Goal: Find specific page/section: Find specific page/section

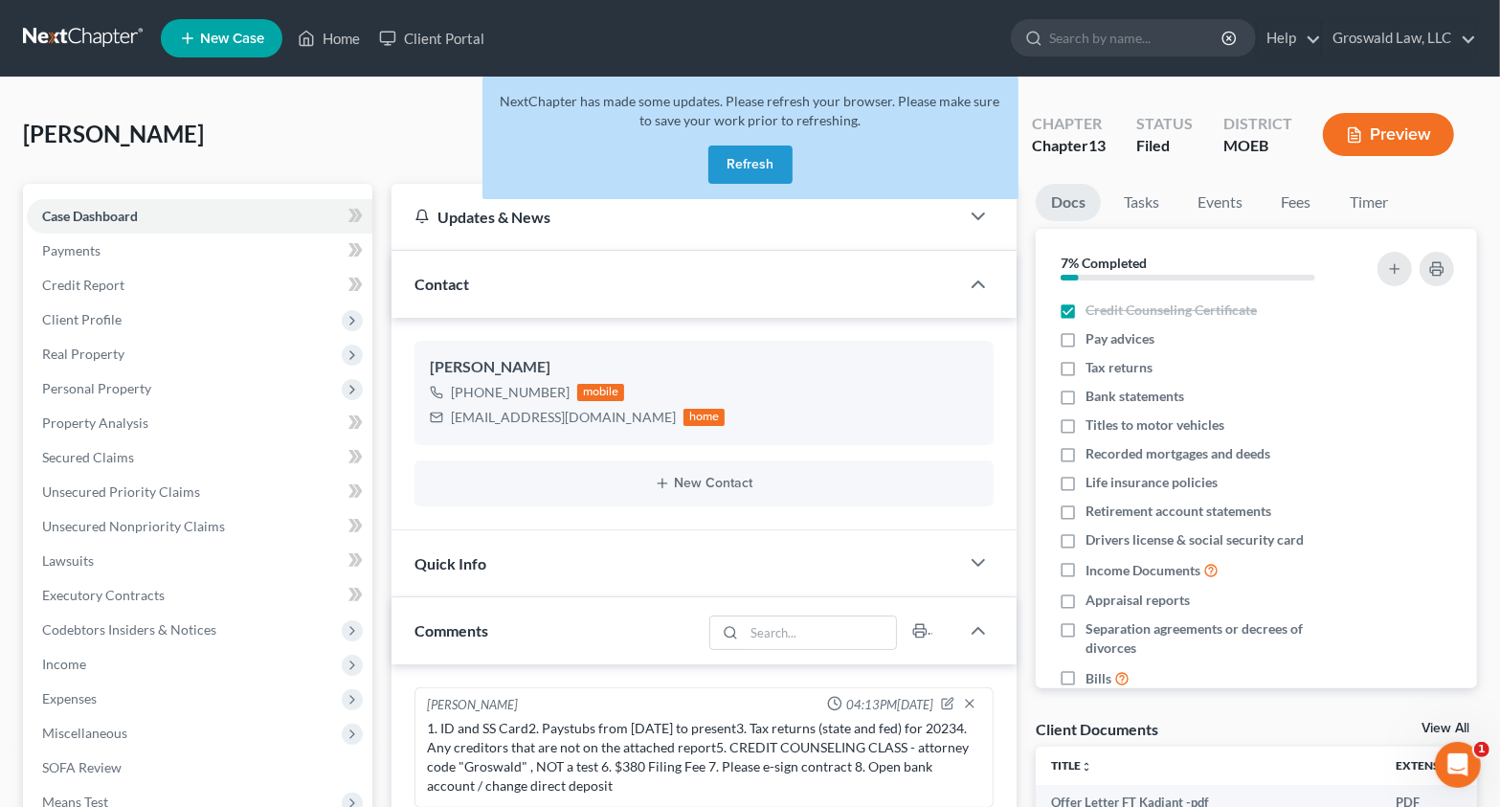
scroll to position [1766, 0]
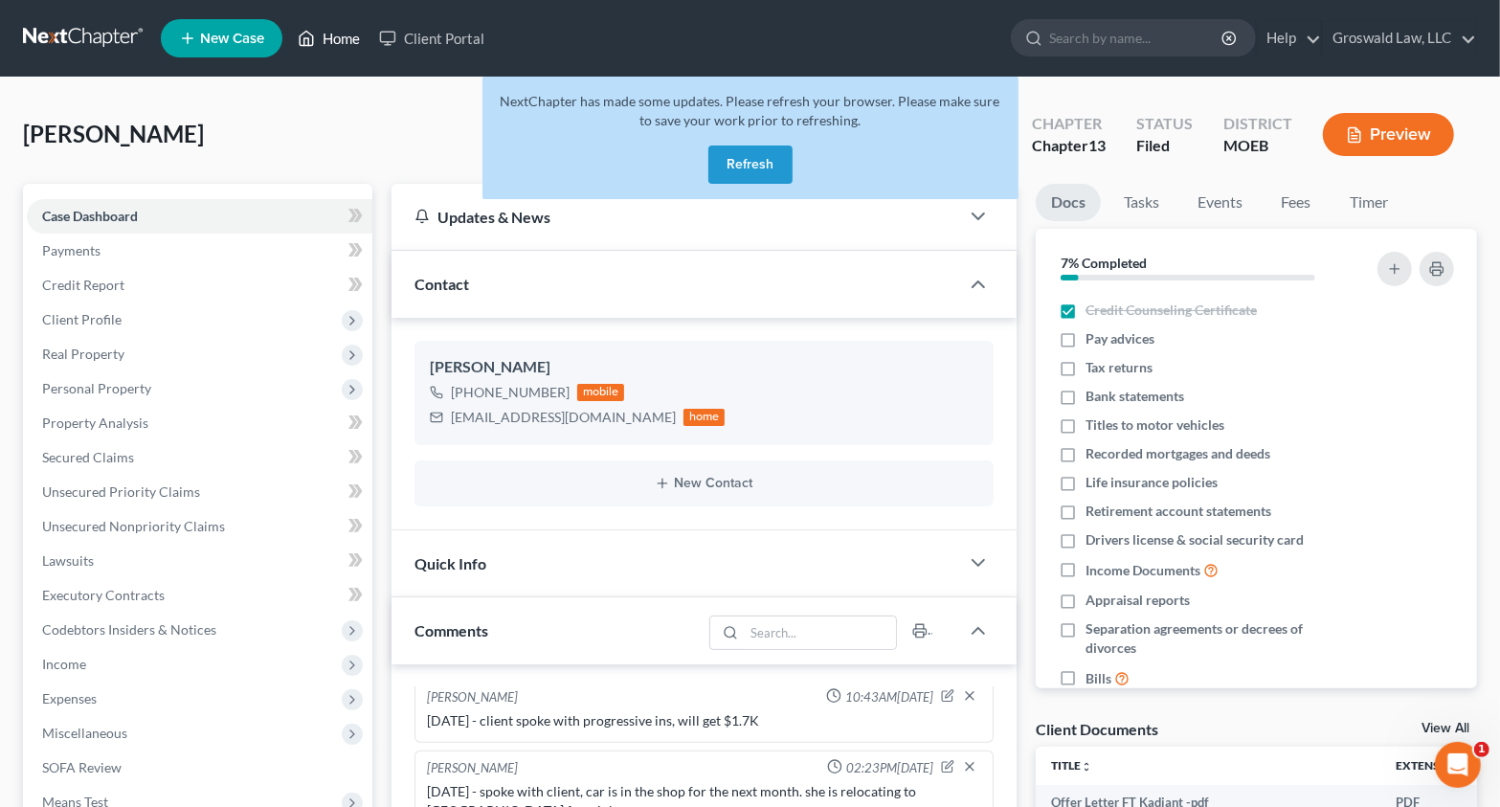
click at [357, 37] on link "Home" at bounding box center [328, 38] width 81 height 34
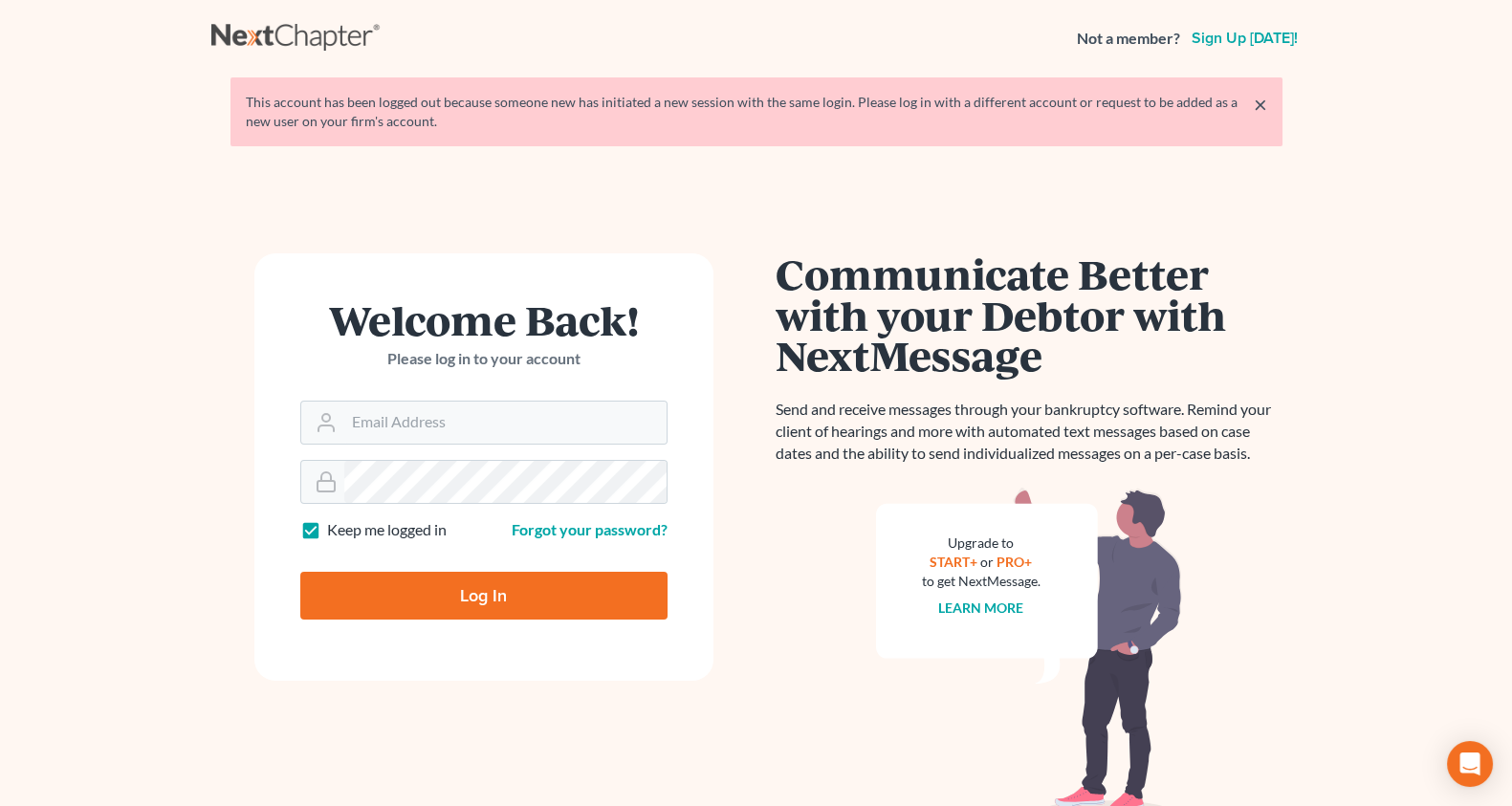
drag, startPoint x: 779, startPoint y: 31, endPoint x: 716, endPoint y: 80, distance: 79.8
click at [777, 33] on div "Not a member? Sign up [DATE]!" at bounding box center [756, 38] width 1090 height 34
click at [404, 429] on input "Email Address" at bounding box center [505, 422] width 323 height 42
type input "[PERSON_NAME][EMAIL_ADDRESS][DOMAIN_NAME]"
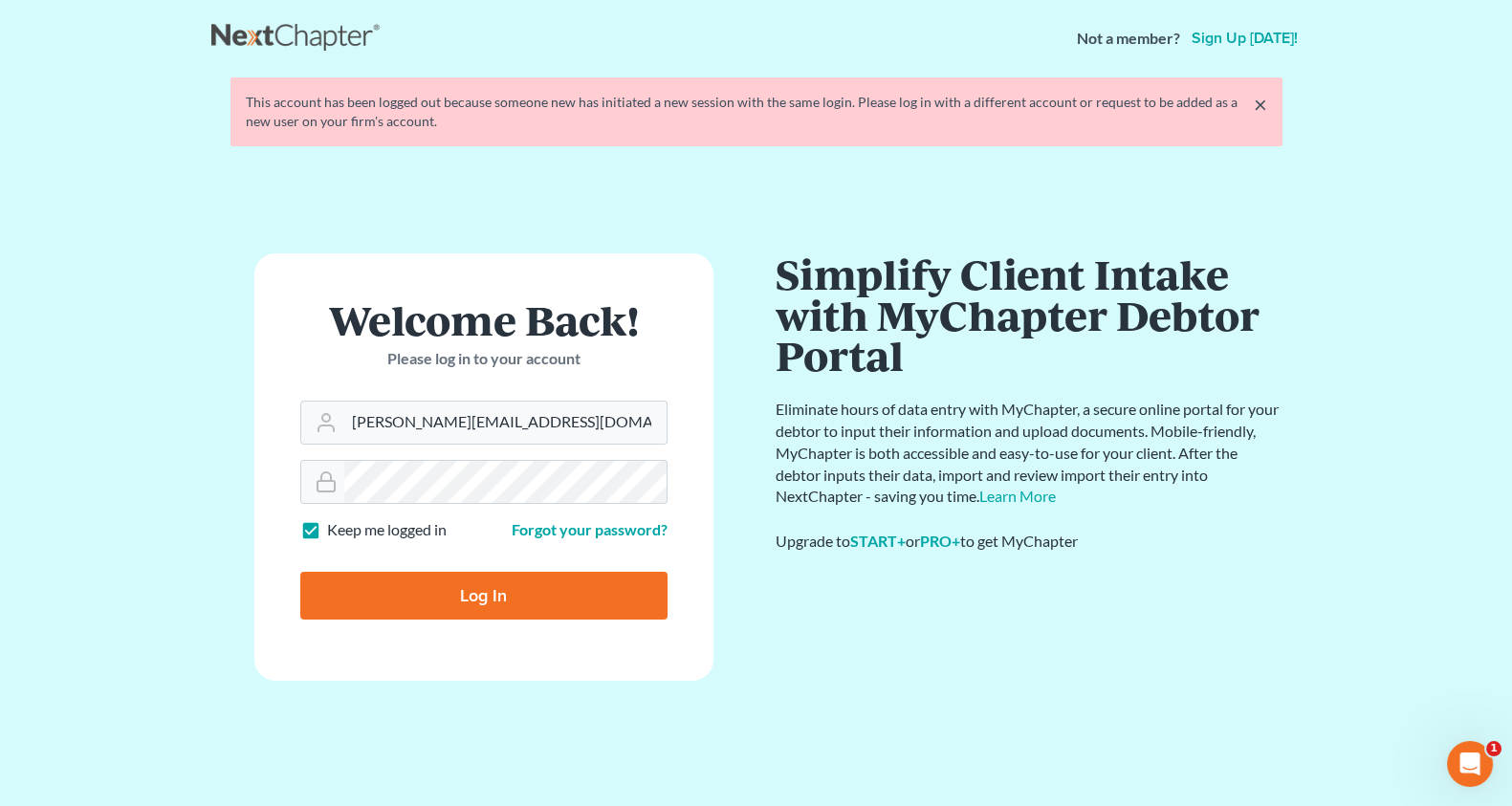
click at [301, 572] on input "Log In" at bounding box center [484, 596] width 368 height 48
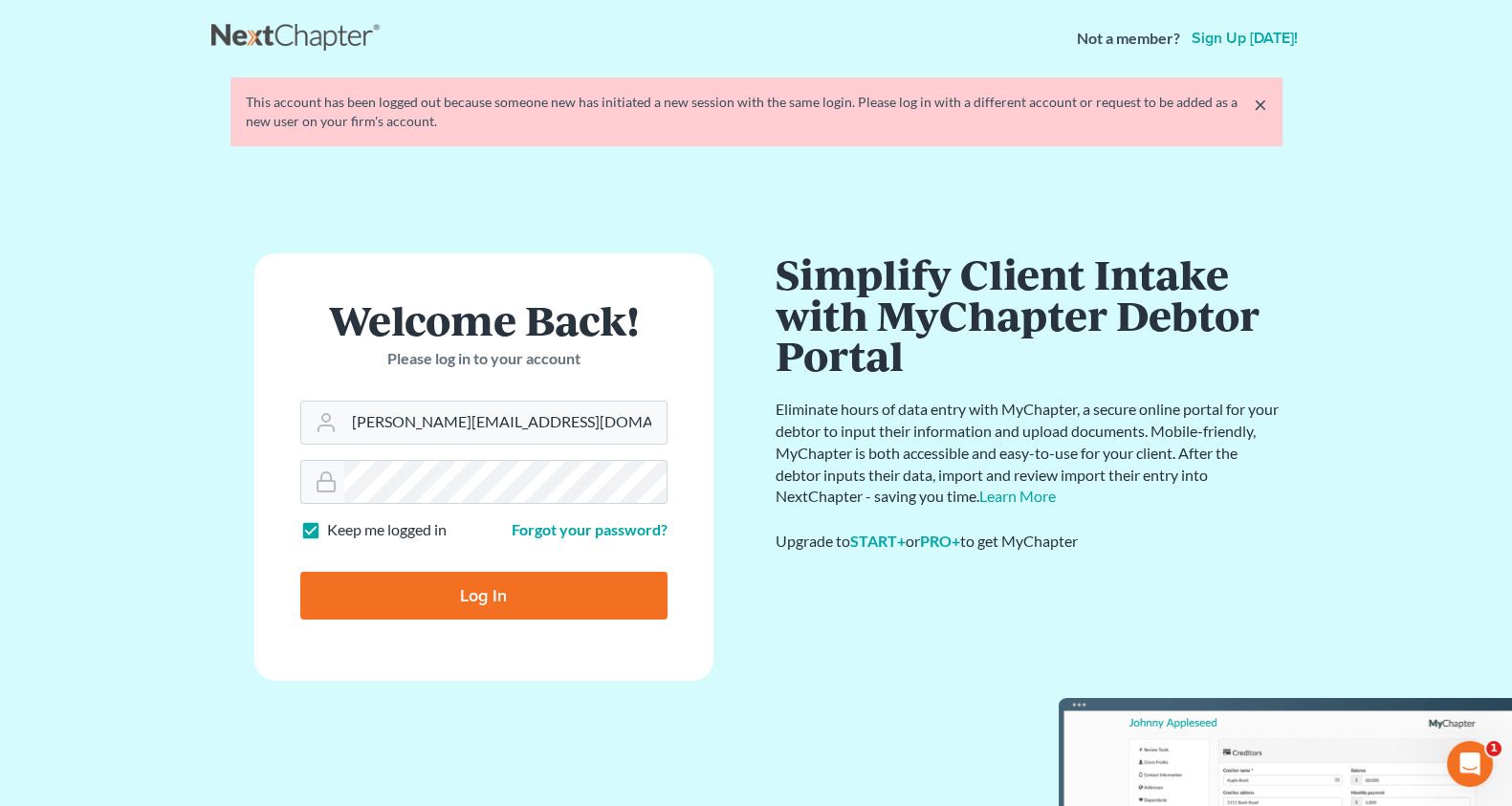
type input "Thinking..."
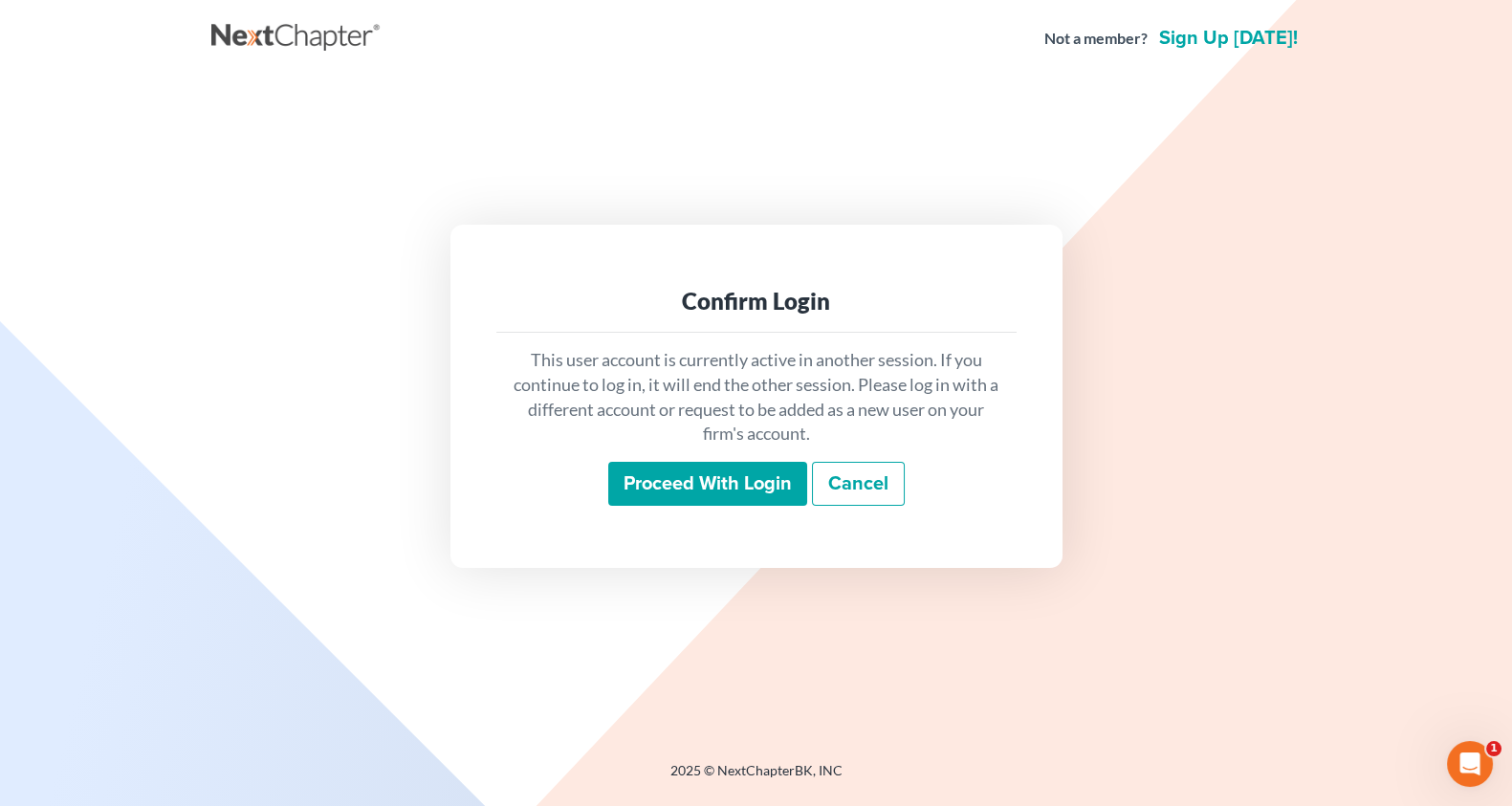
click at [701, 491] on input "Proceed with login" at bounding box center [707, 483] width 199 height 44
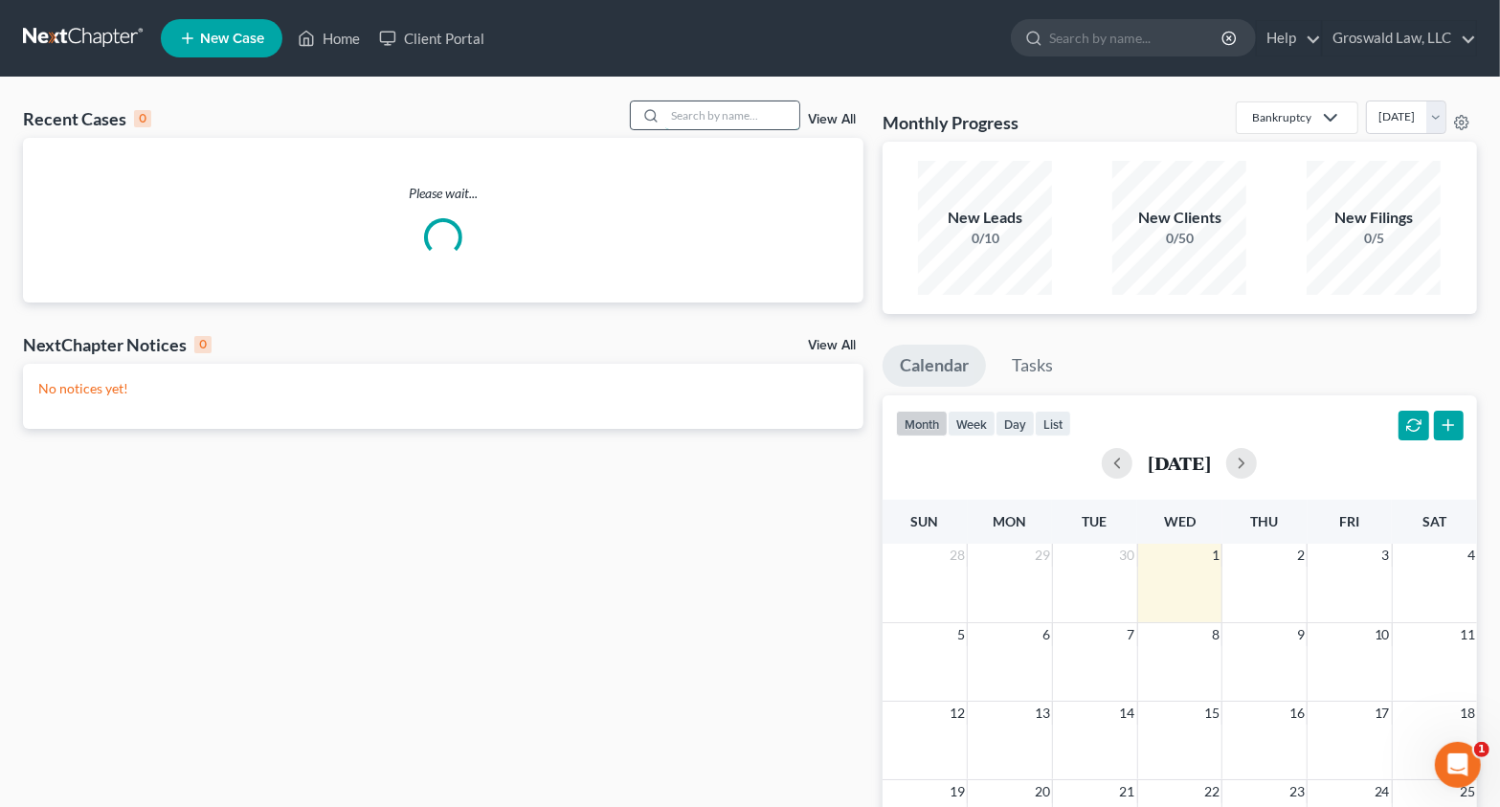
click at [665, 110] on input "search" at bounding box center [732, 115] width 134 height 28
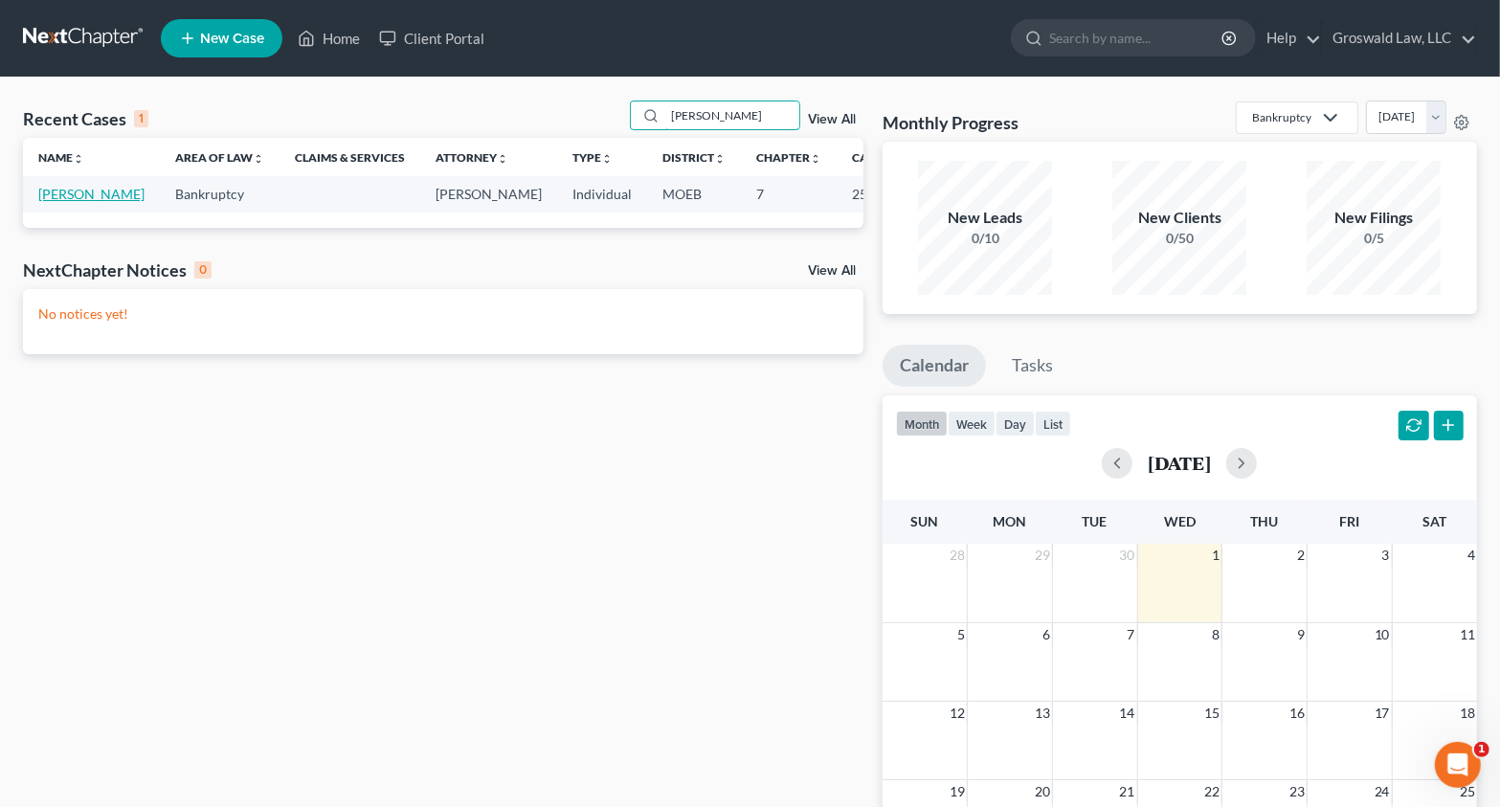
type input "daysha"
click at [69, 202] on link "Lee, Daysha" at bounding box center [91, 194] width 106 height 16
select select "6"
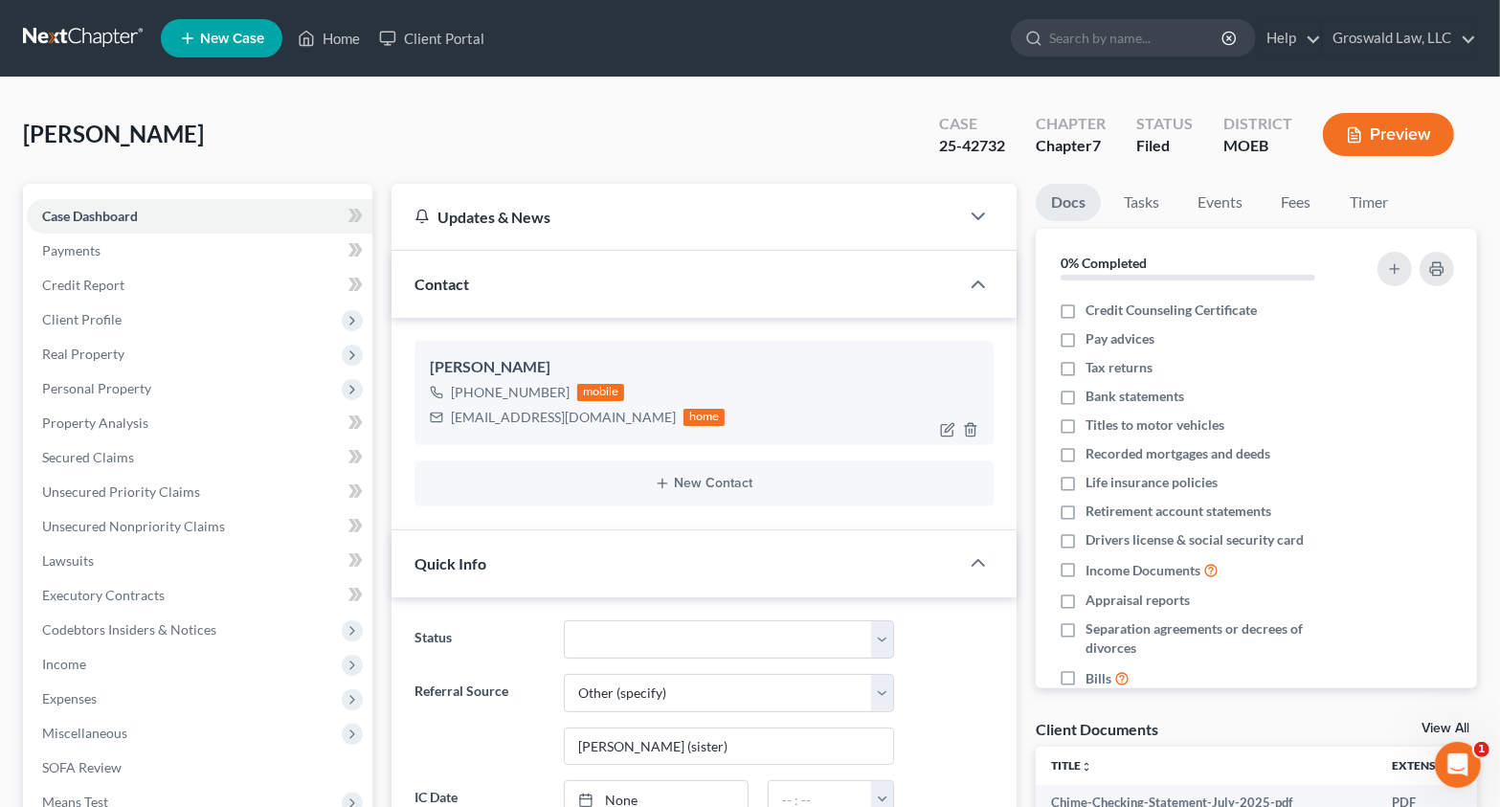
scroll to position [865, 0]
drag, startPoint x: 610, startPoint y: 428, endPoint x: 420, endPoint y: 416, distance: 189.9
click at [420, 416] on div "Daysha Lee +1 (314) 333-9710 mobile leedaysha8512@gmail.com home" at bounding box center [704, 392] width 579 height 103
copy div "leedaysha8512@gmail.com"
